Goal: Task Accomplishment & Management: Manage account settings

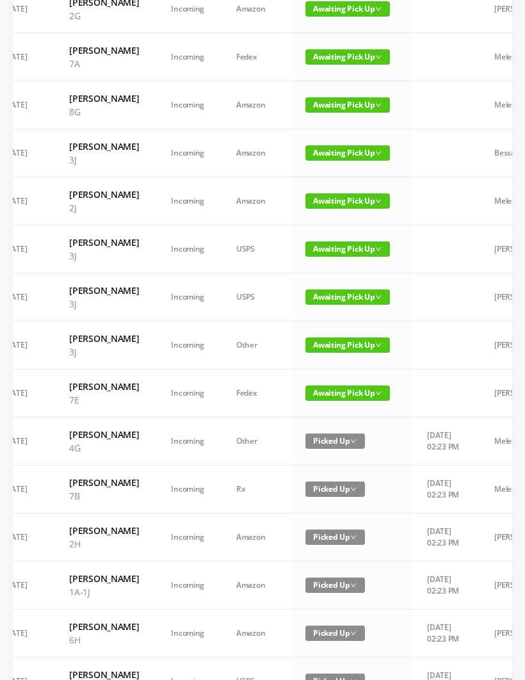
scroll to position [317, 0]
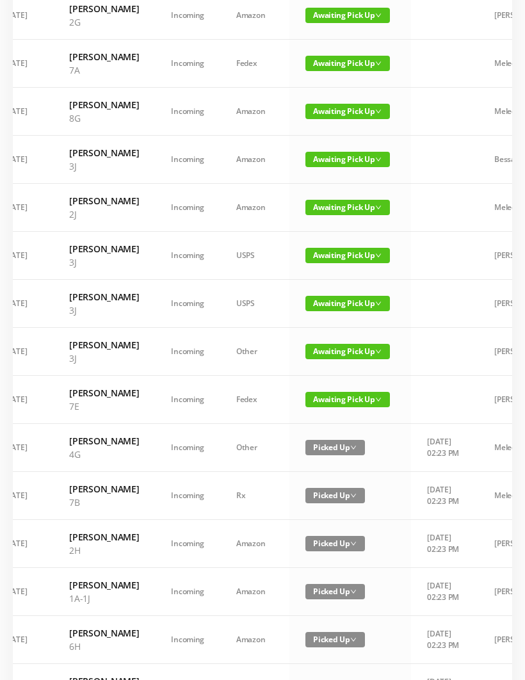
click at [332, 407] on span "Awaiting Pick Up" at bounding box center [347, 399] width 84 height 15
click at [326, 595] on link "Picked Up" at bounding box center [333, 599] width 83 height 20
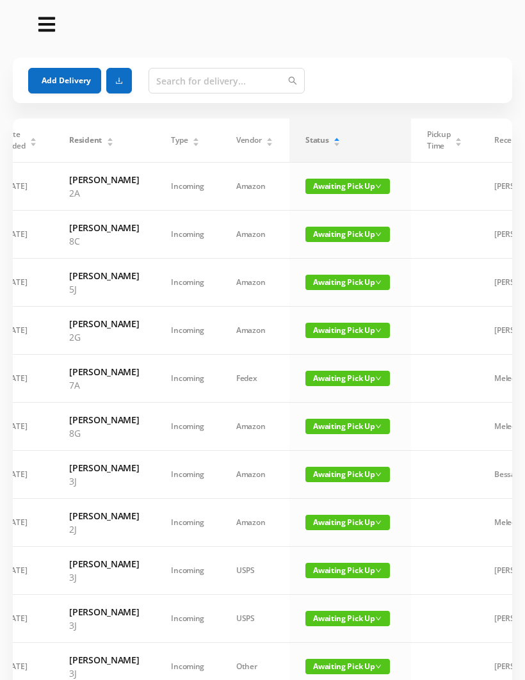
scroll to position [0, 0]
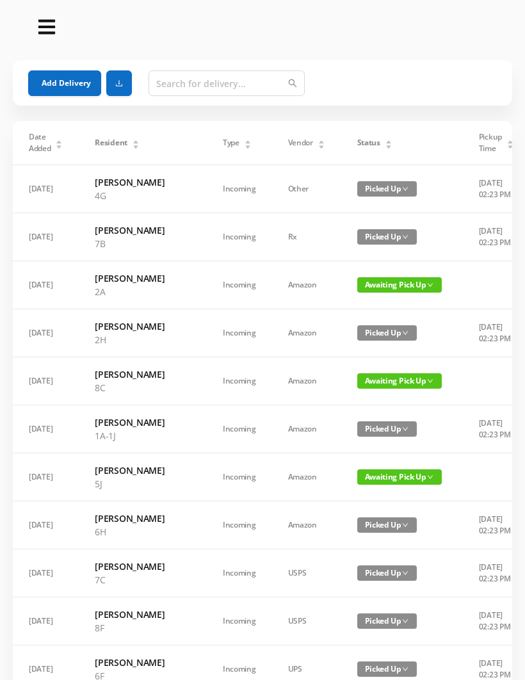
click at [363, 292] on span "Awaiting Pick Up" at bounding box center [399, 284] width 84 height 15
click at [354, 350] on link "Picked Up" at bounding box center [365, 350] width 83 height 20
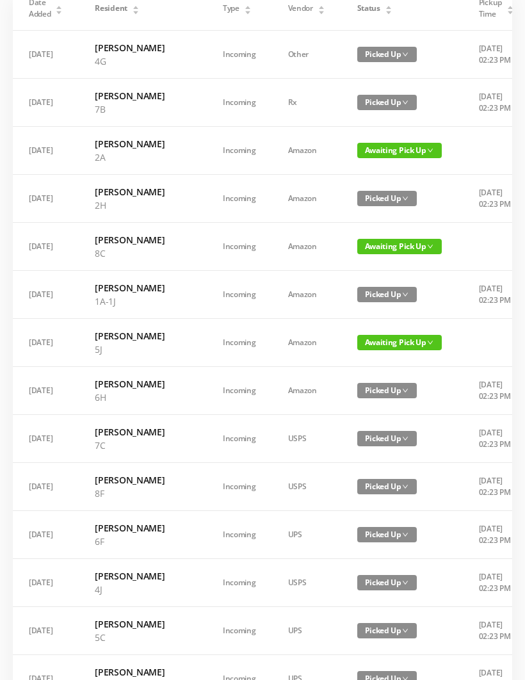
scroll to position [138, 0]
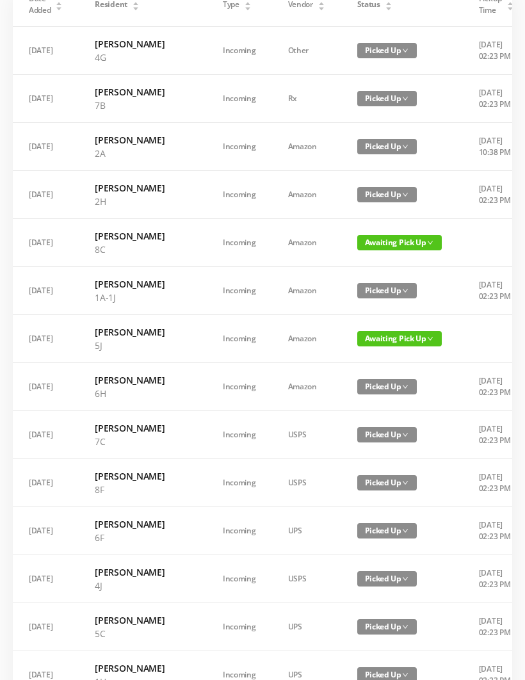
click at [371, 346] on span "Awaiting Pick Up" at bounding box center [399, 338] width 84 height 15
click at [351, 444] on link "Picked Up" at bounding box center [365, 444] width 83 height 20
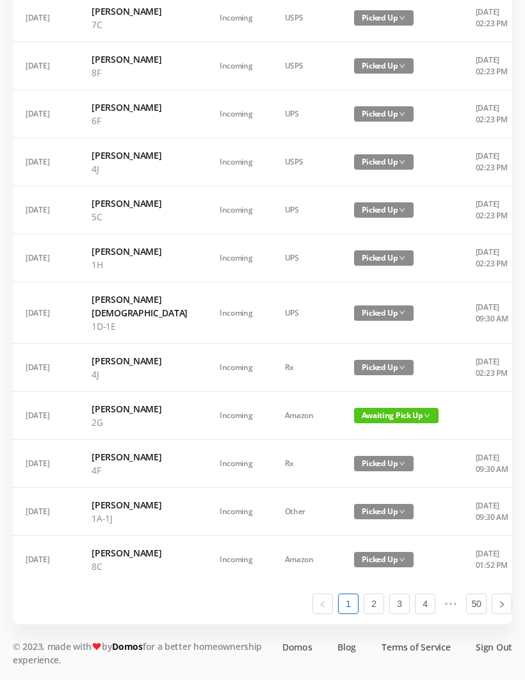
scroll to position [644, 0]
click at [376, 614] on link "2" at bounding box center [373, 603] width 19 height 19
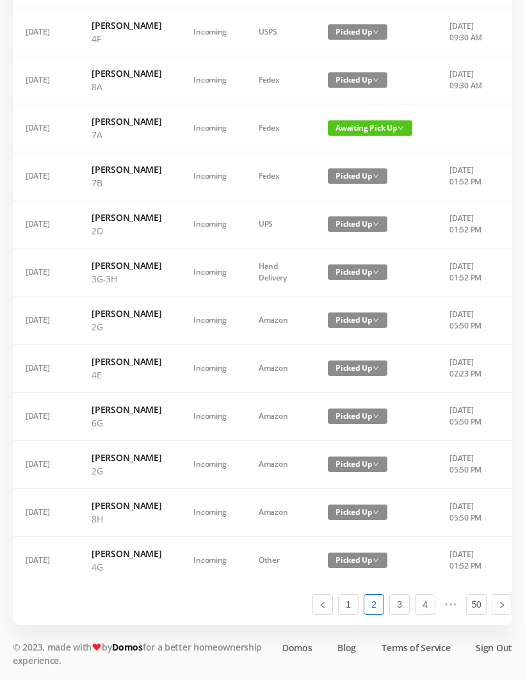
click at [342, 152] on td "Awaiting Pick Up" at bounding box center [373, 128] width 122 height 48
click at [335, 136] on span "Awaiting Pick Up" at bounding box center [370, 127] width 84 height 15
click at [338, 304] on link "Picked Up" at bounding box center [351, 314] width 83 height 20
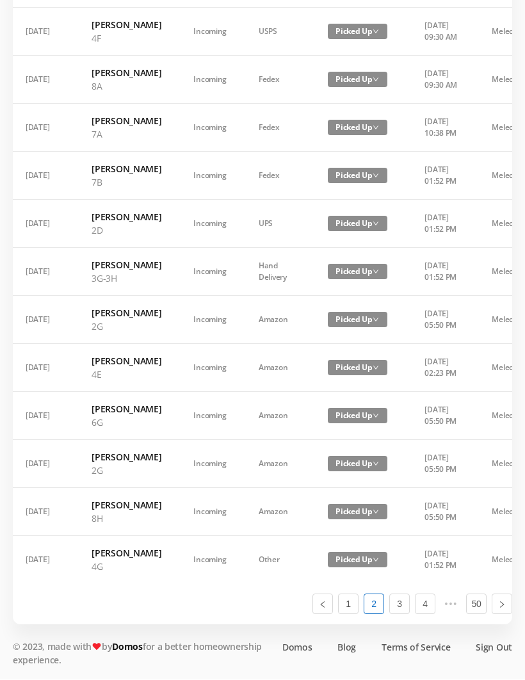
scroll to position [779, 0]
click at [402, 614] on link "3" at bounding box center [399, 603] width 19 height 19
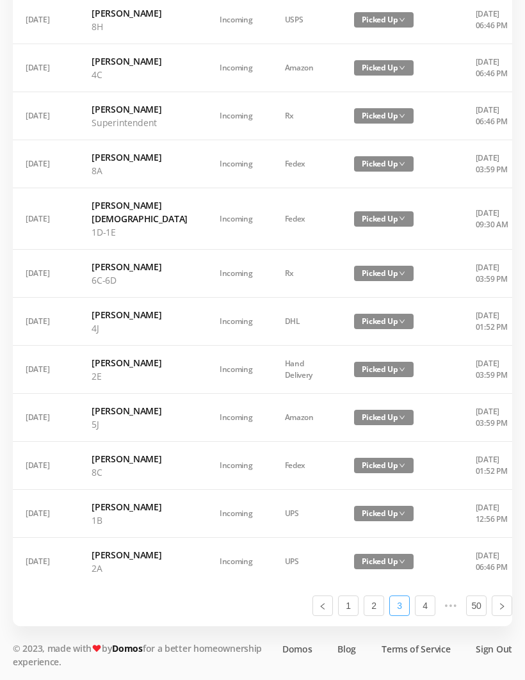
scroll to position [618, 0]
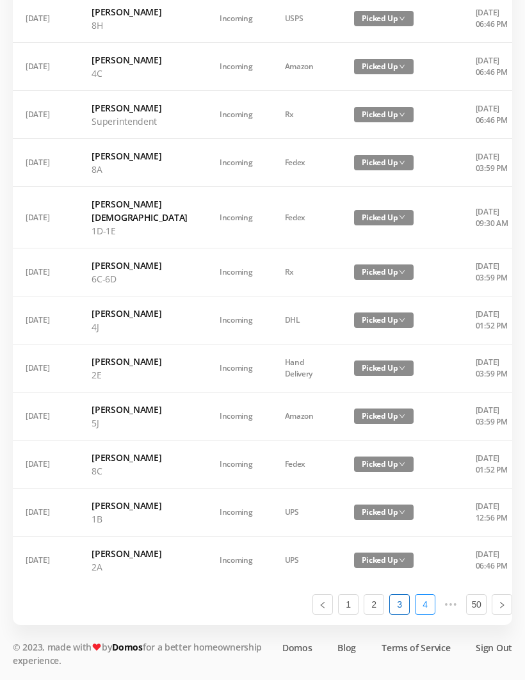
click at [425, 614] on link "4" at bounding box center [424, 603] width 19 height 19
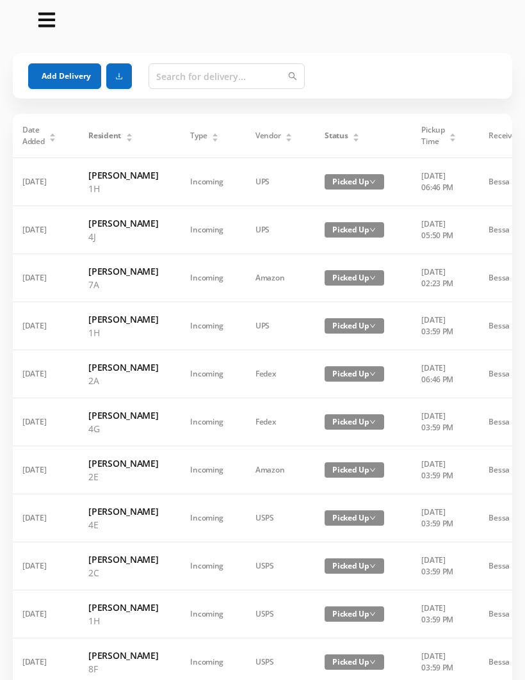
scroll to position [0, 0]
